Goal: Feedback & Contribution: Contribute content

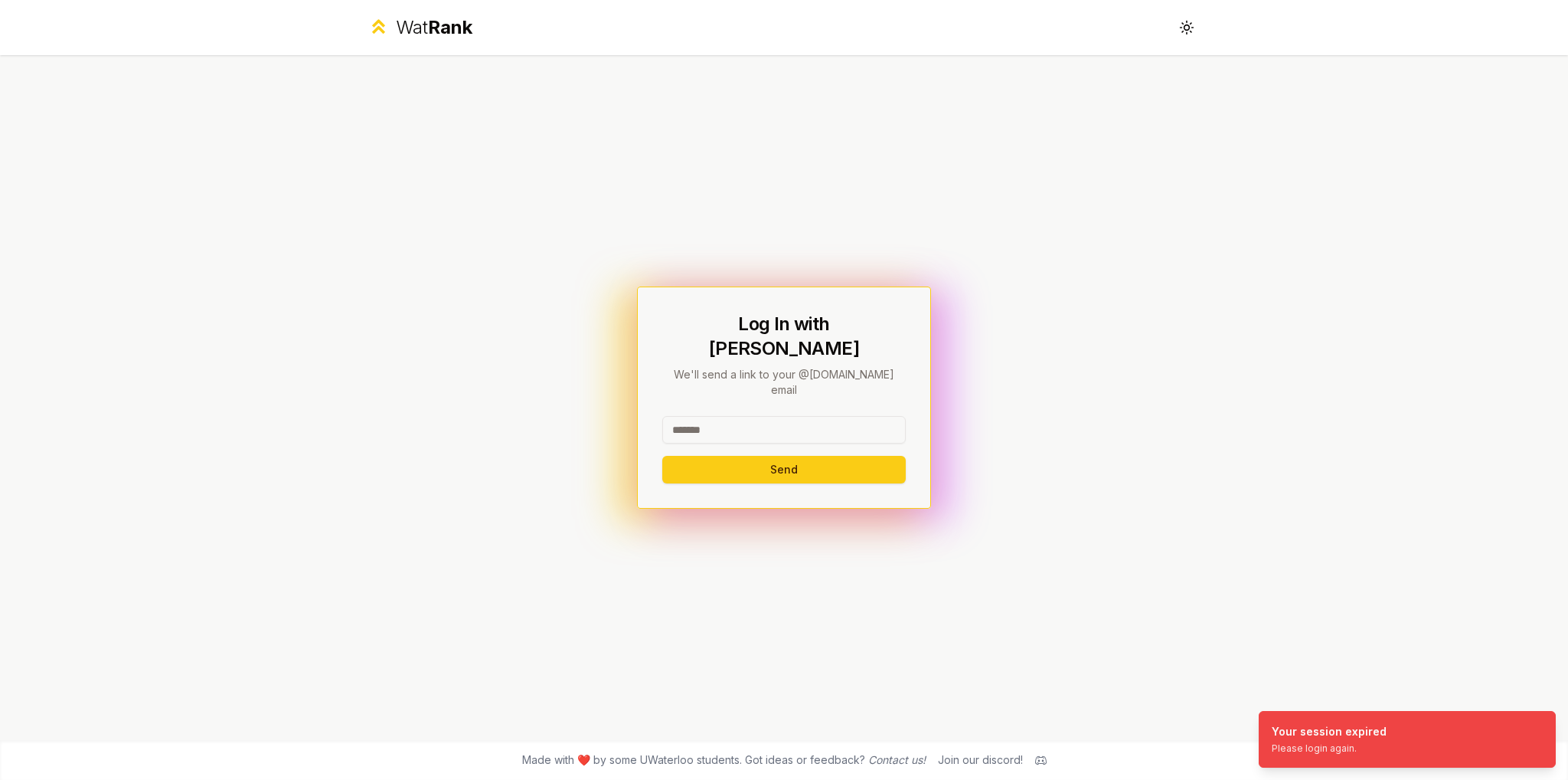
click at [790, 416] on input at bounding box center [784, 429] width 243 height 27
type input "*****"
click at [779, 433] on div "***** Send" at bounding box center [784, 449] width 243 height 67
click at [766, 456] on button "Send" at bounding box center [784, 469] width 243 height 27
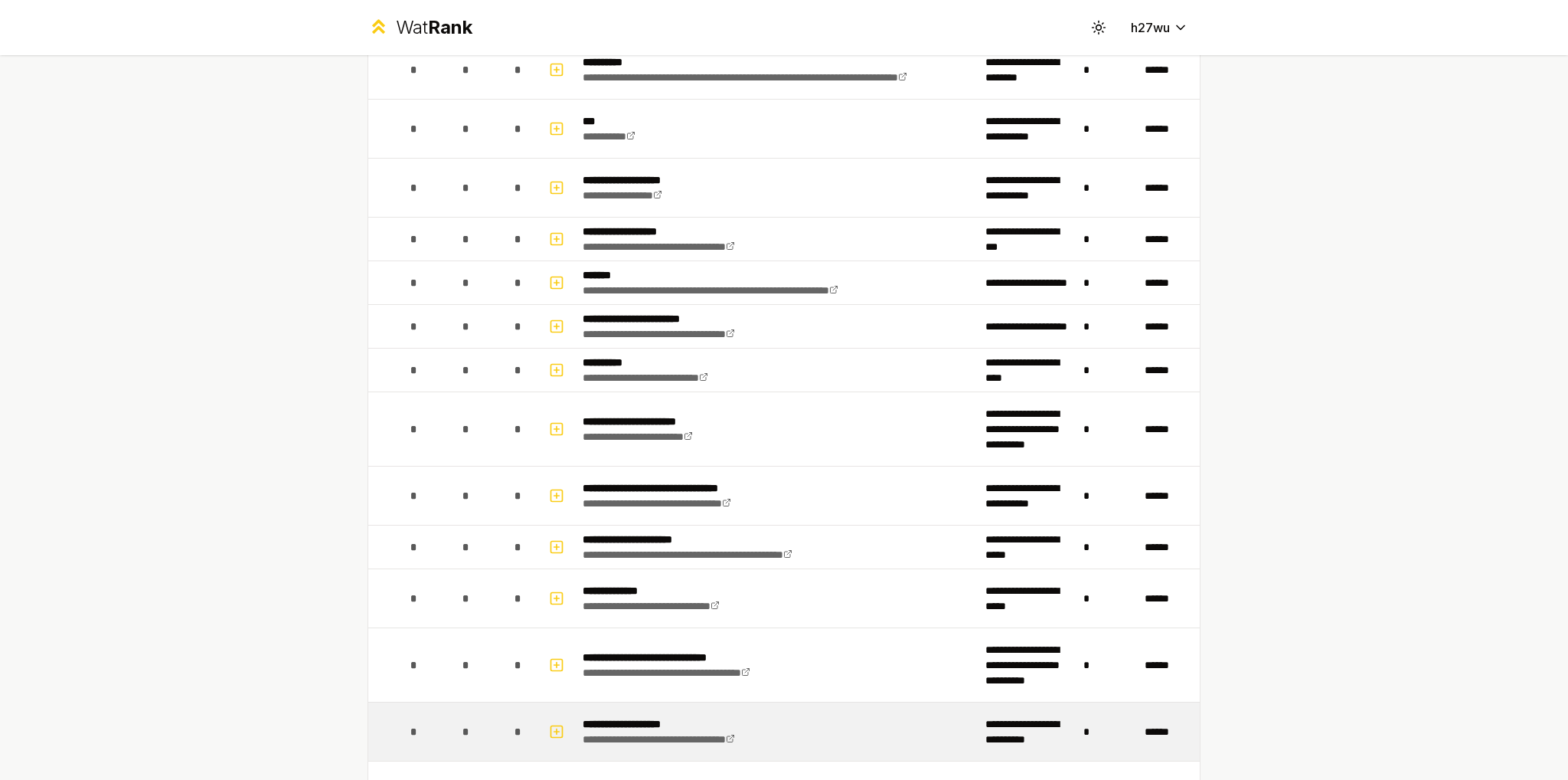
scroll to position [1460, 0]
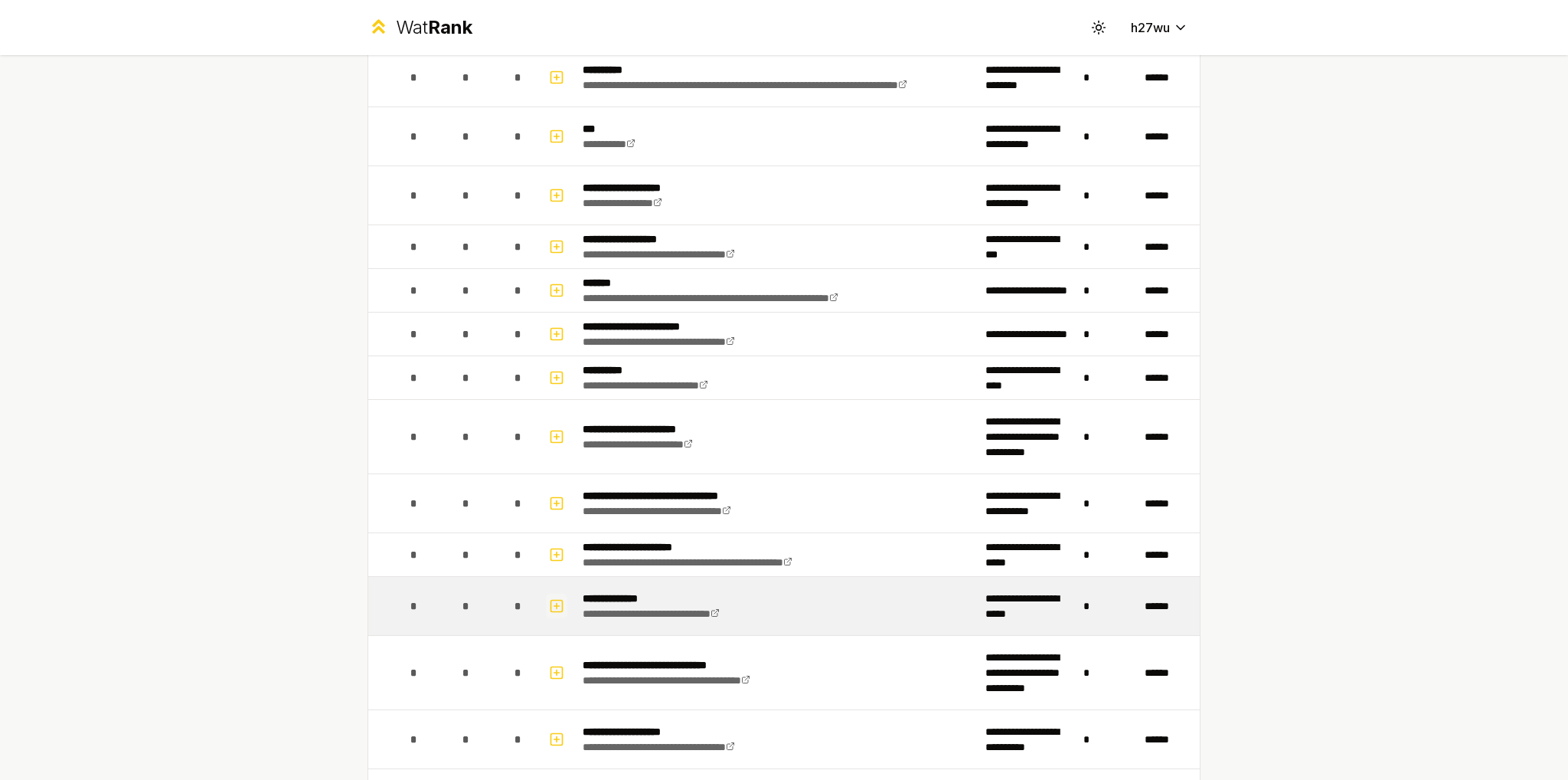
click at [557, 600] on icon "button" at bounding box center [557, 606] width 16 height 19
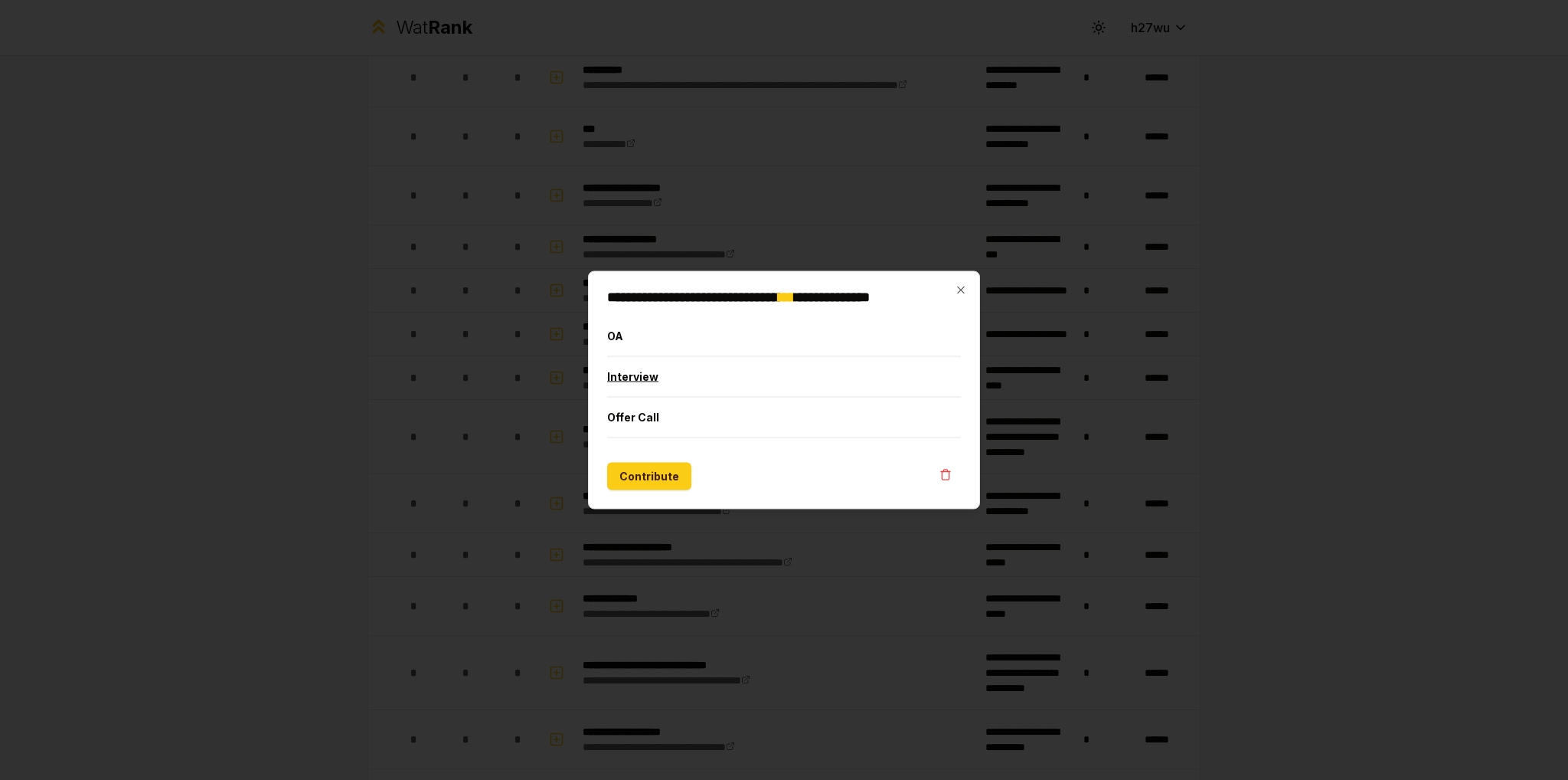
click at [681, 377] on button "Interview" at bounding box center [784, 377] width 354 height 40
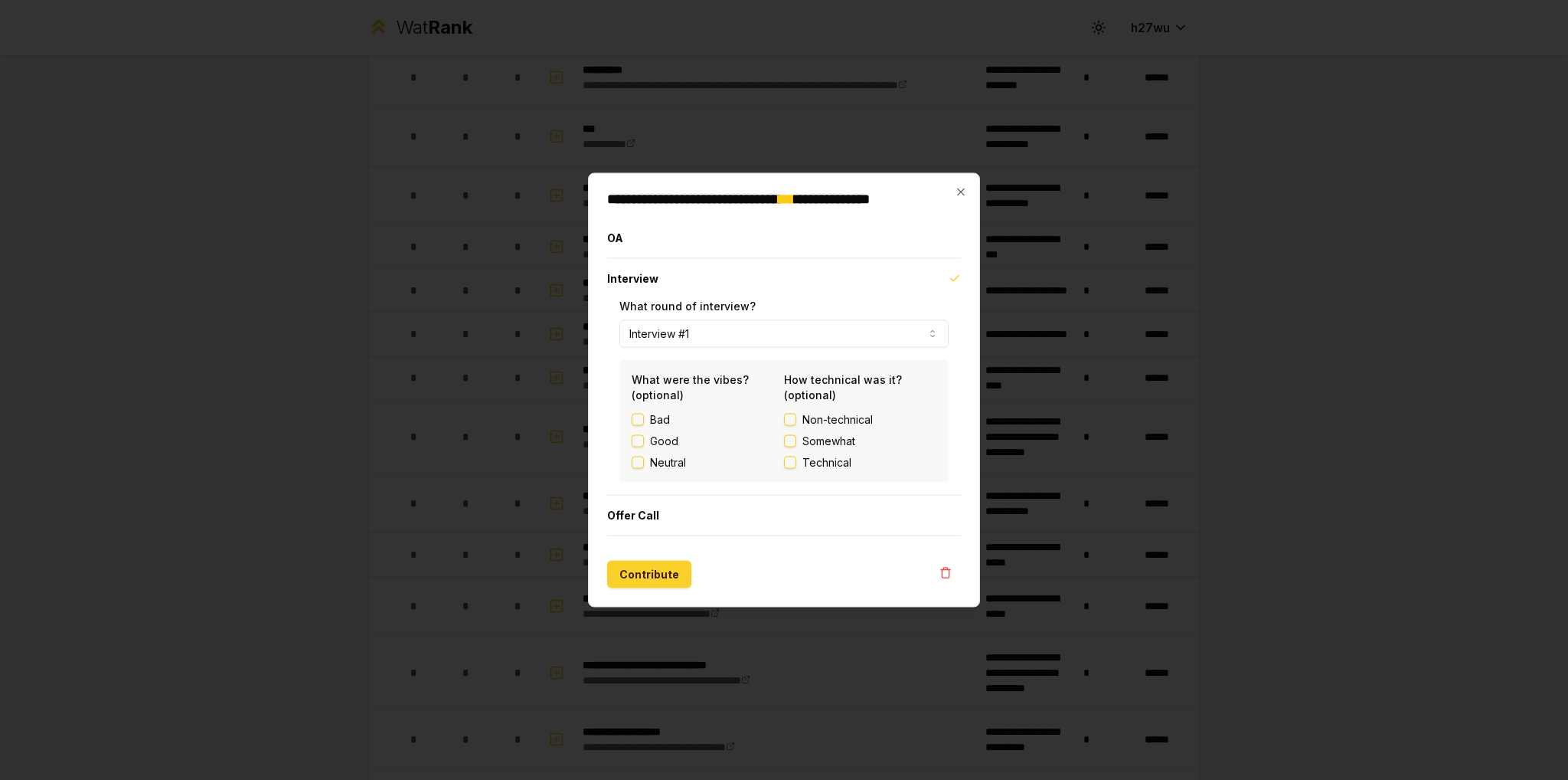
click at [664, 580] on button "Contribute" at bounding box center [649, 574] width 84 height 27
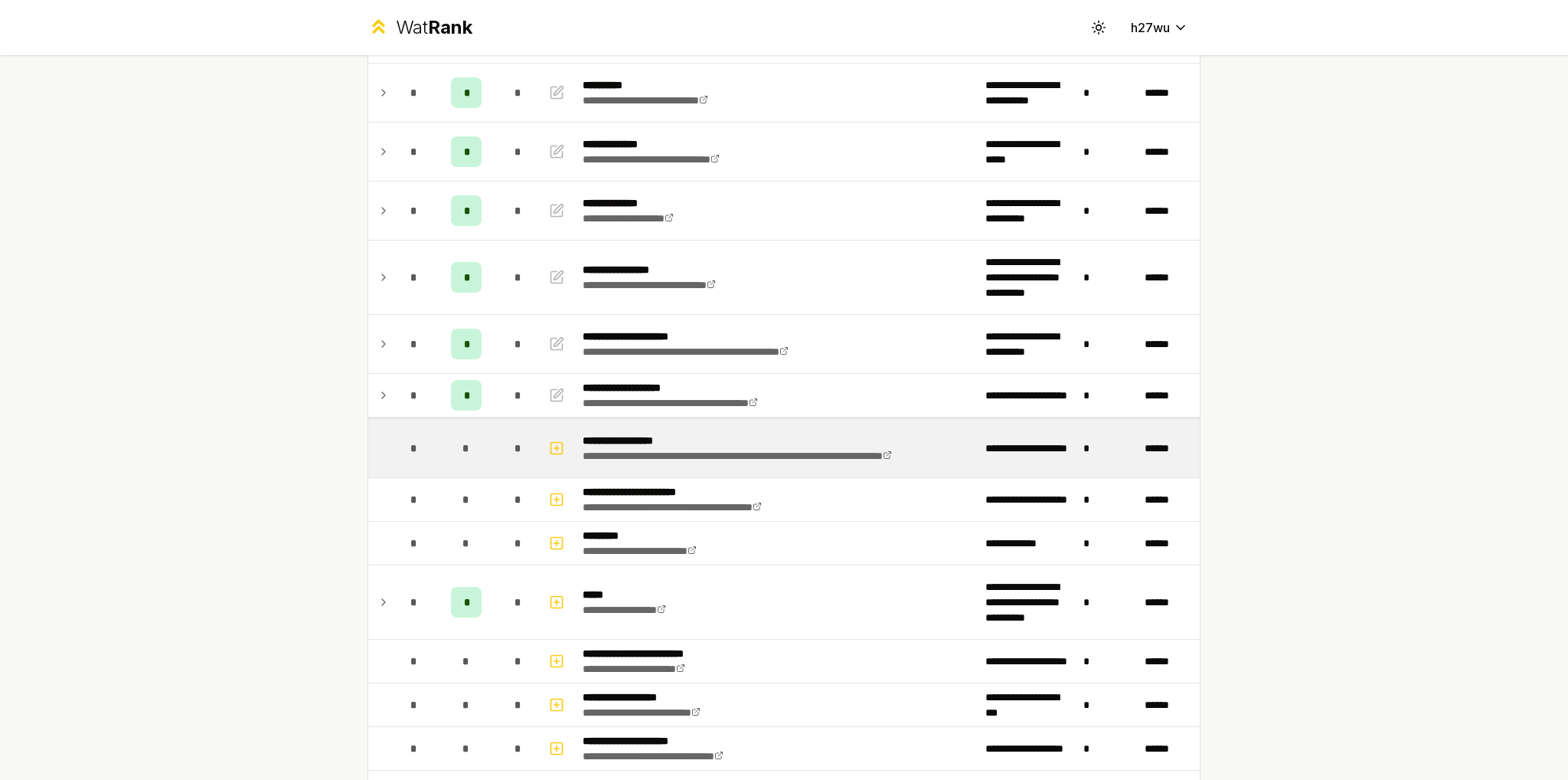
scroll to position [230, 0]
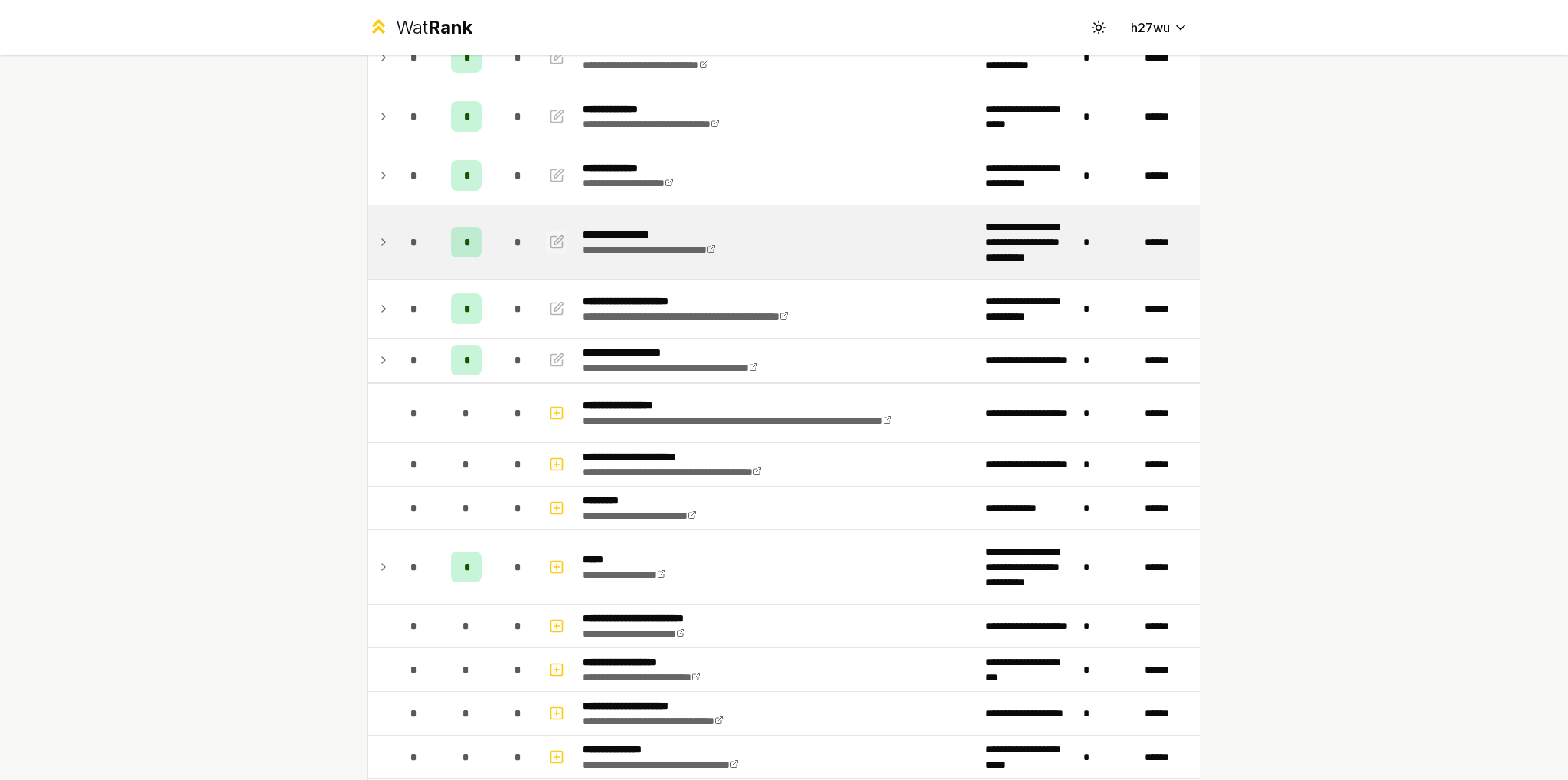
click at [549, 241] on icon "button" at bounding box center [557, 242] width 16 height 19
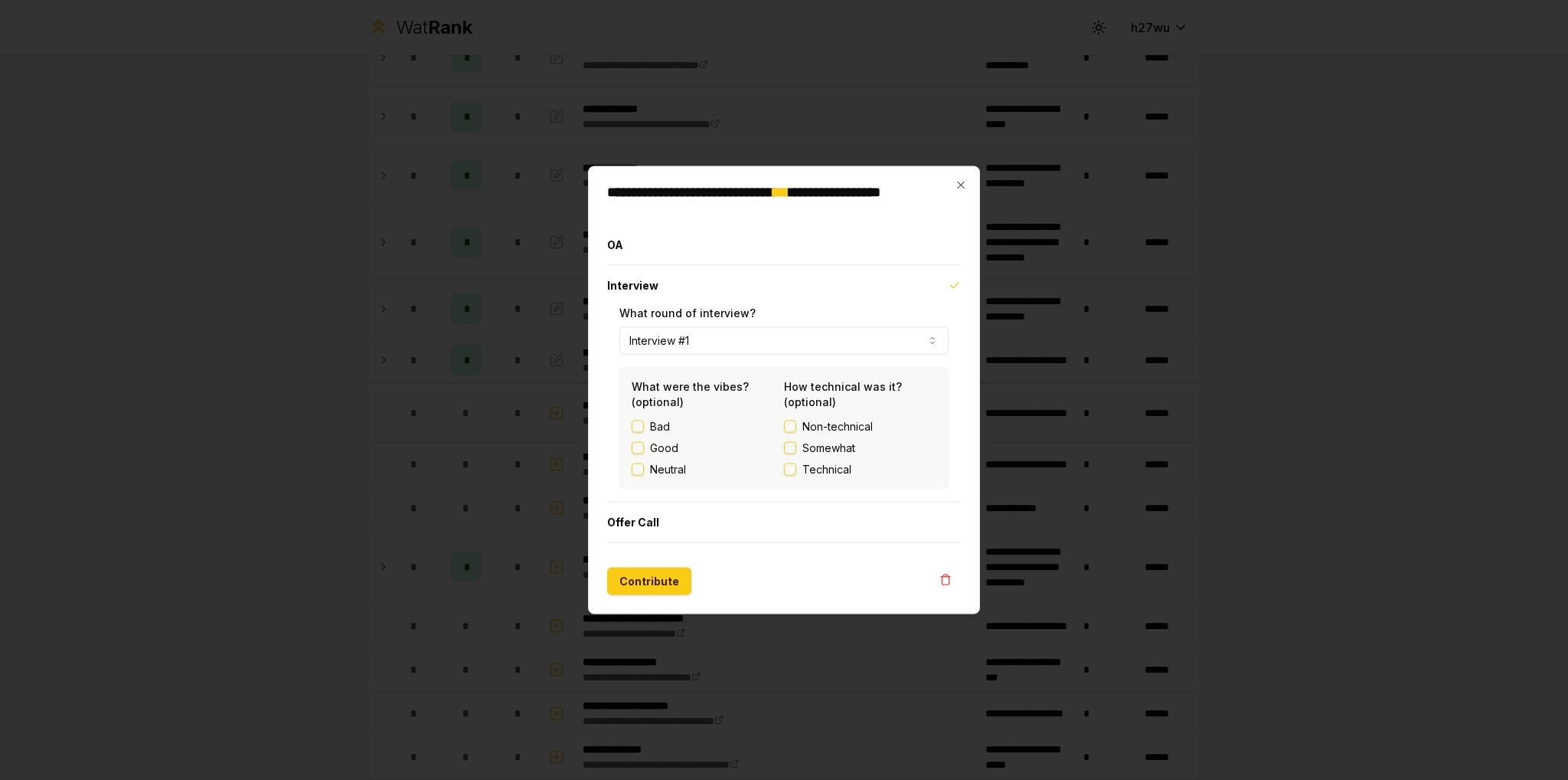
click at [950, 186] on h2 "**********" at bounding box center [784, 199] width 354 height 27
click at [962, 185] on icon "button" at bounding box center [961, 186] width 12 height 12
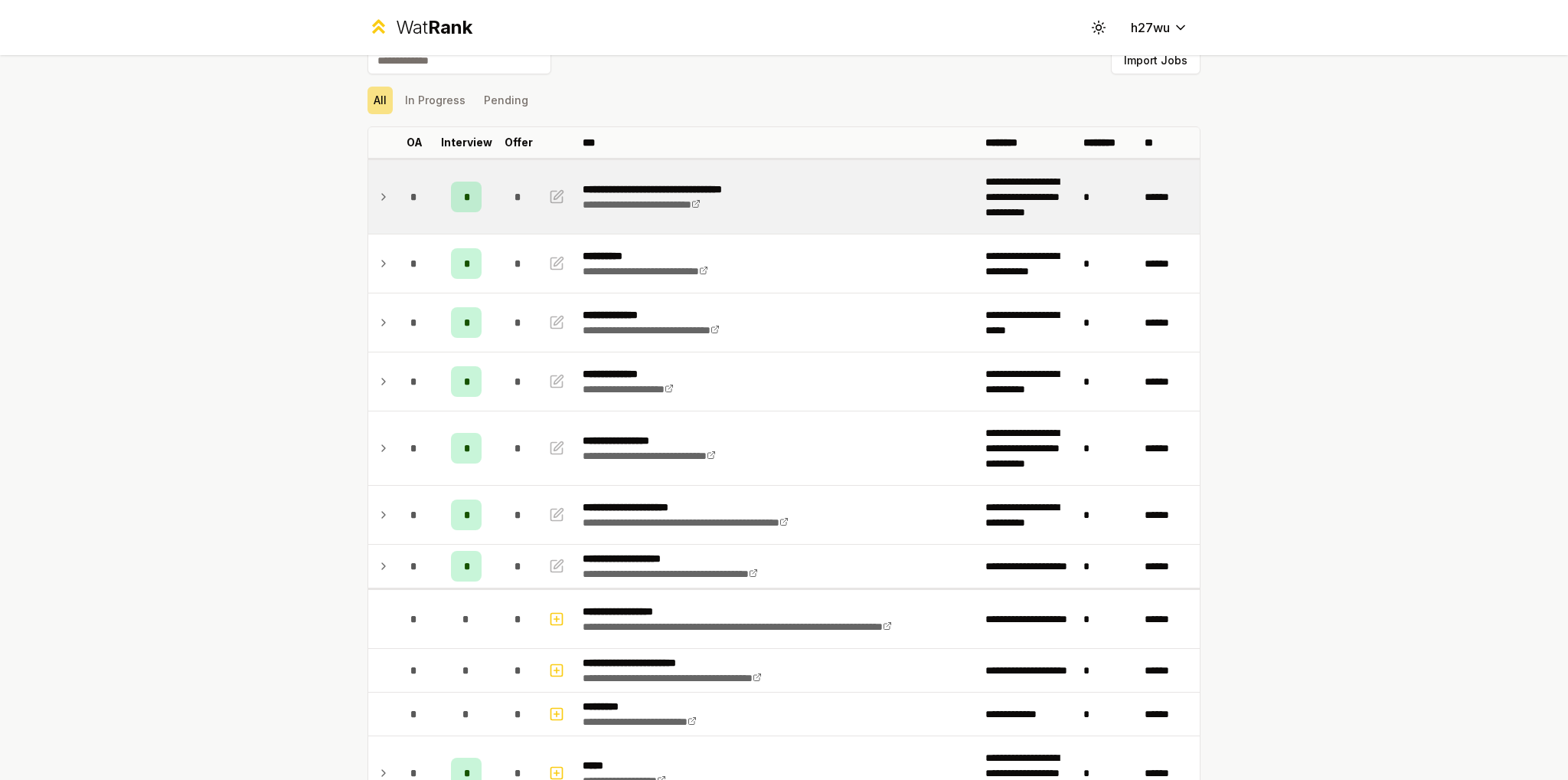
scroll to position [0, 0]
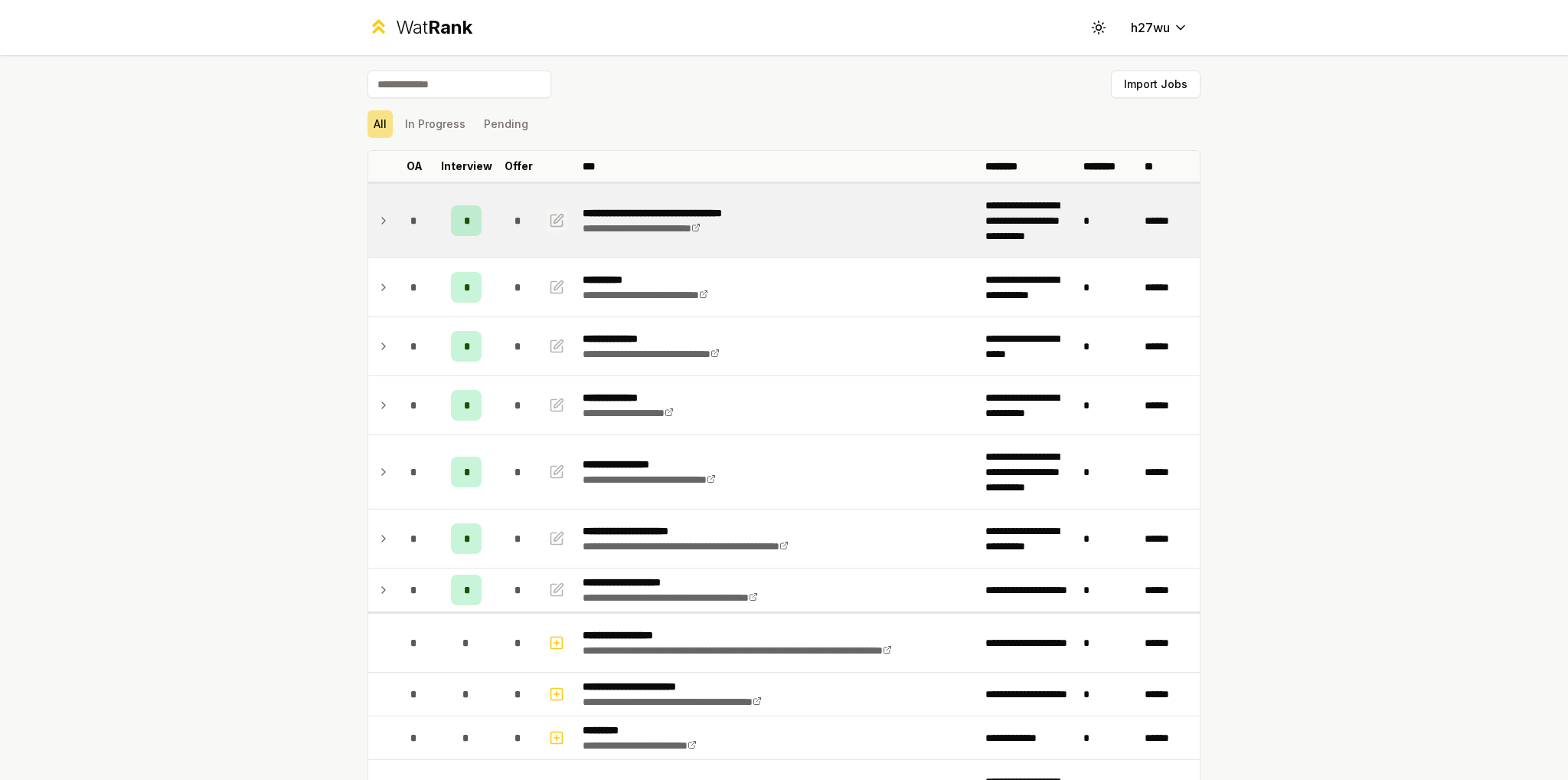
click at [559, 220] on button "button" at bounding box center [556, 220] width 21 height 24
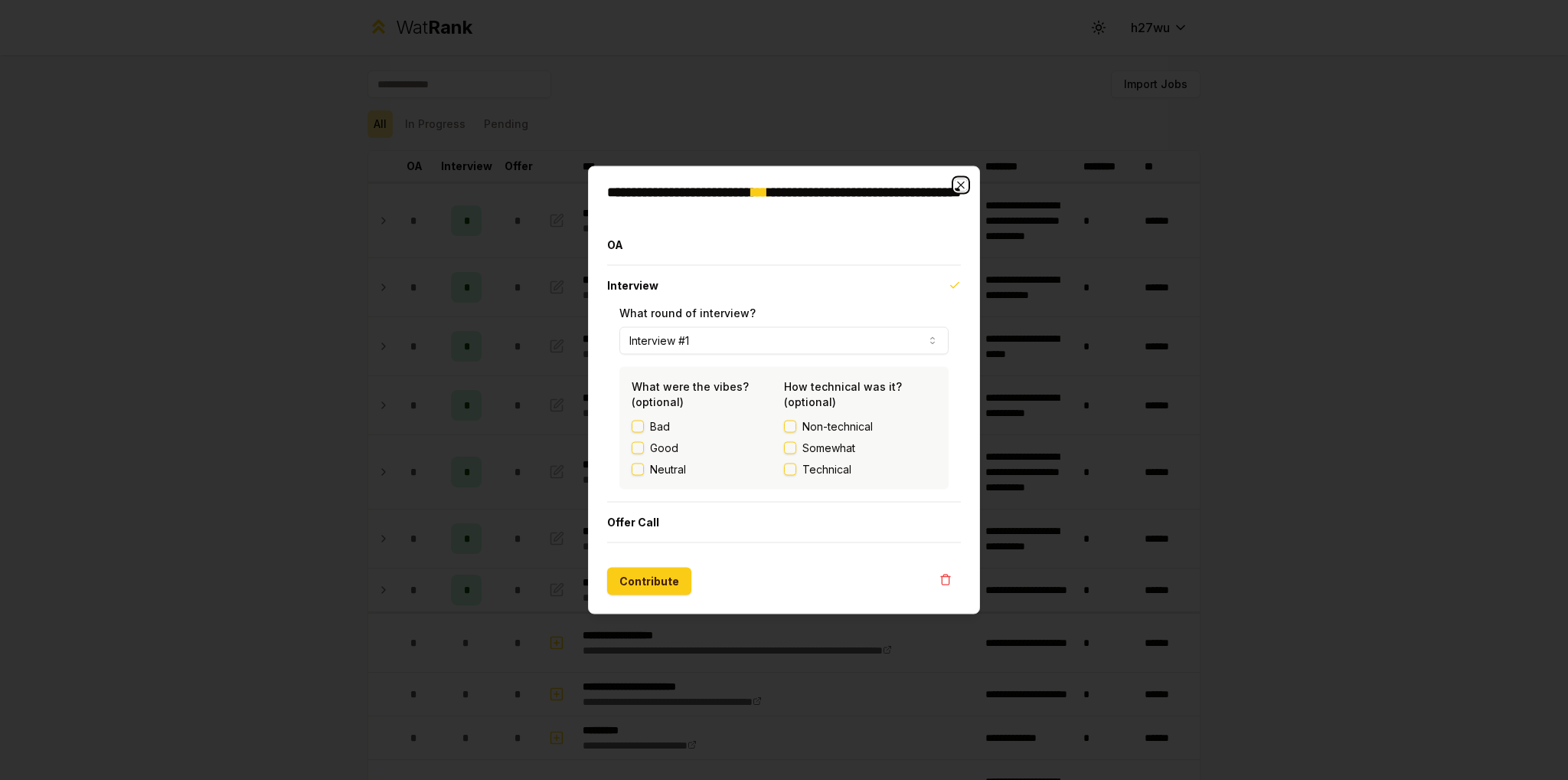
click at [965, 179] on icon "button" at bounding box center [961, 186] width 12 height 12
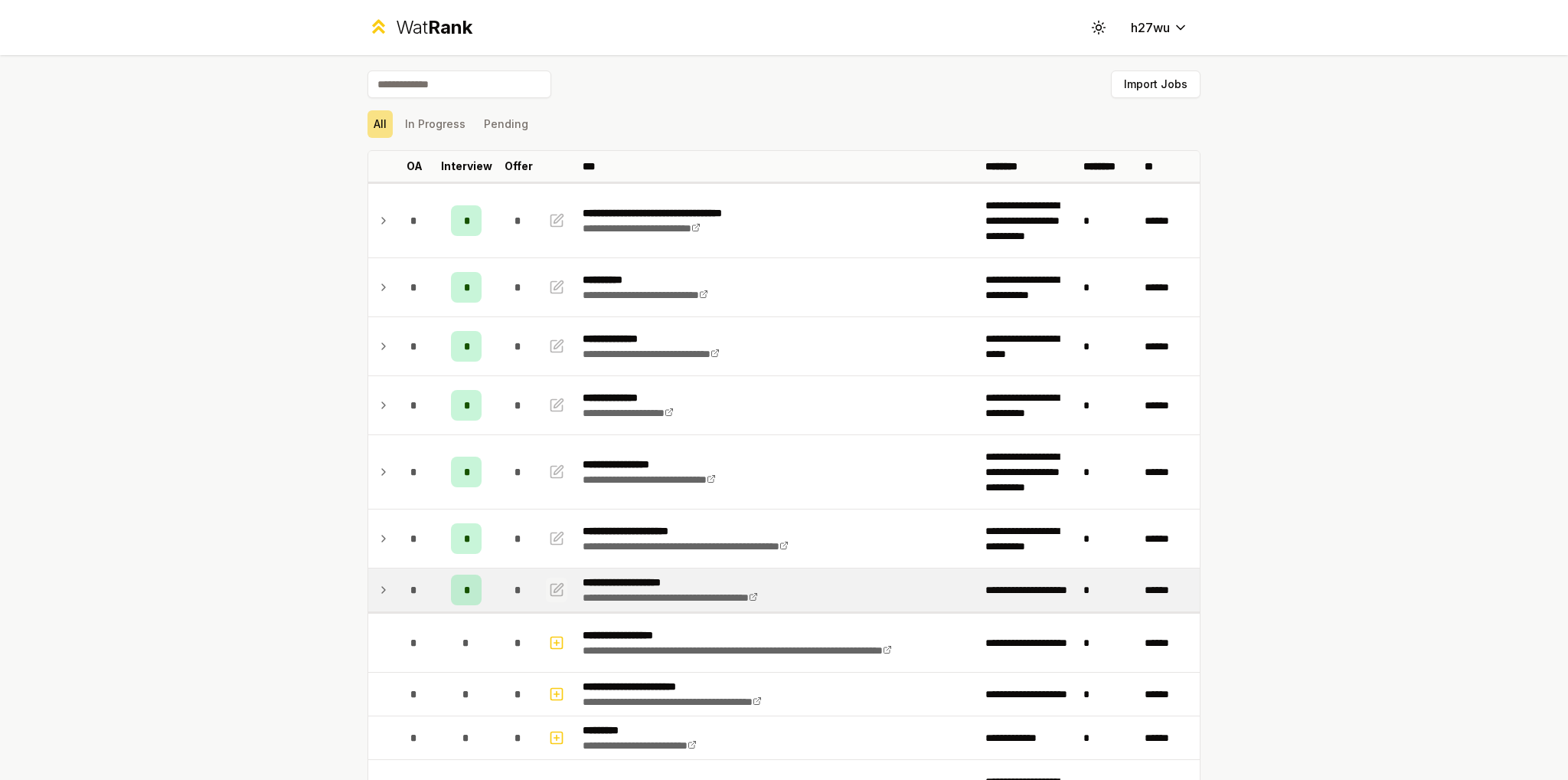
click at [554, 590] on icon "button" at bounding box center [557, 590] width 16 height 19
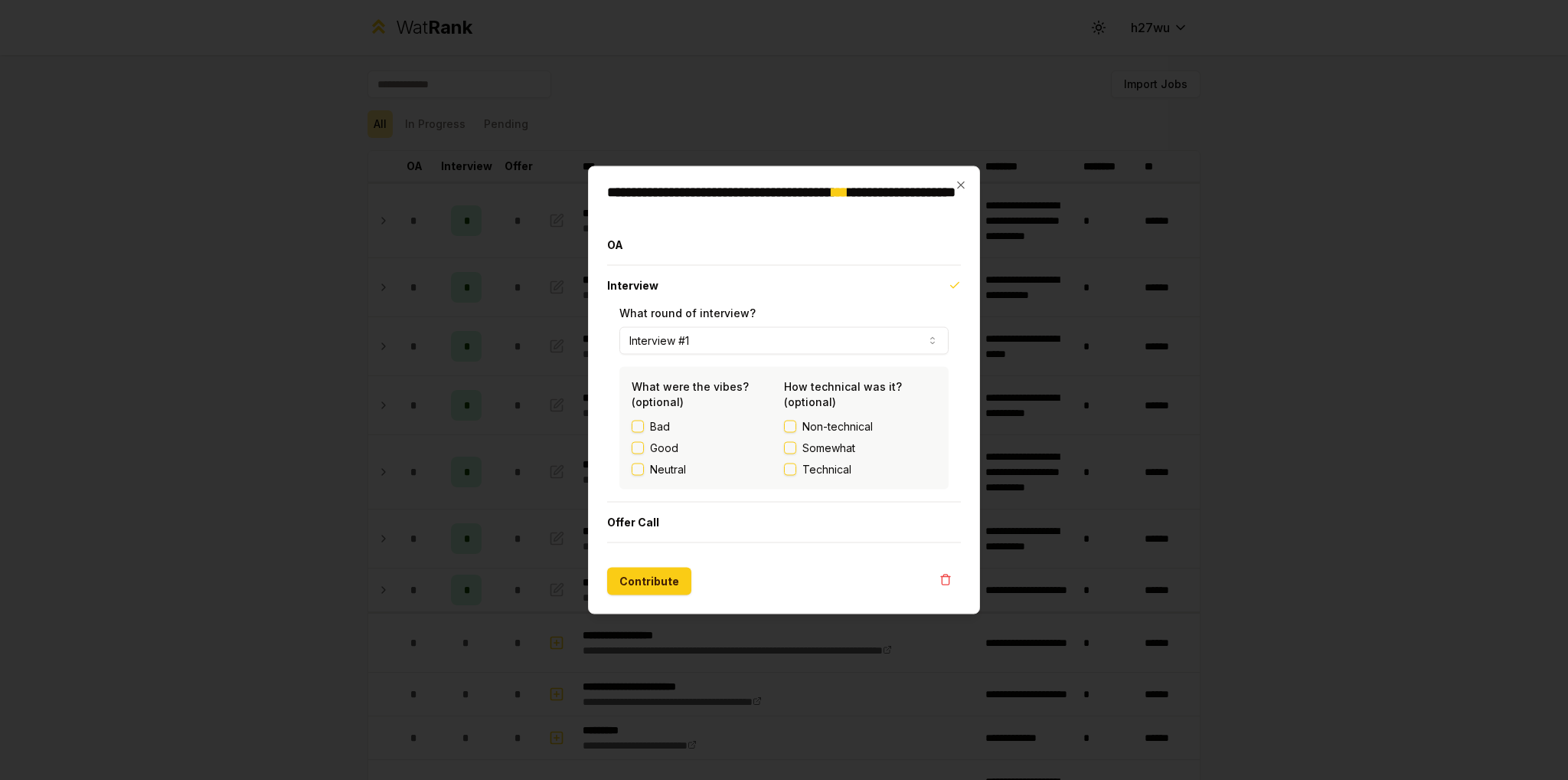
click at [639, 451] on button "Good" at bounding box center [638, 448] width 12 height 12
click at [802, 466] on label "Technical" at bounding box center [859, 470] width 152 height 16
click at [796, 466] on button "Technical" at bounding box center [790, 470] width 12 height 12
click at [639, 581] on button "Contribute" at bounding box center [649, 581] width 84 height 27
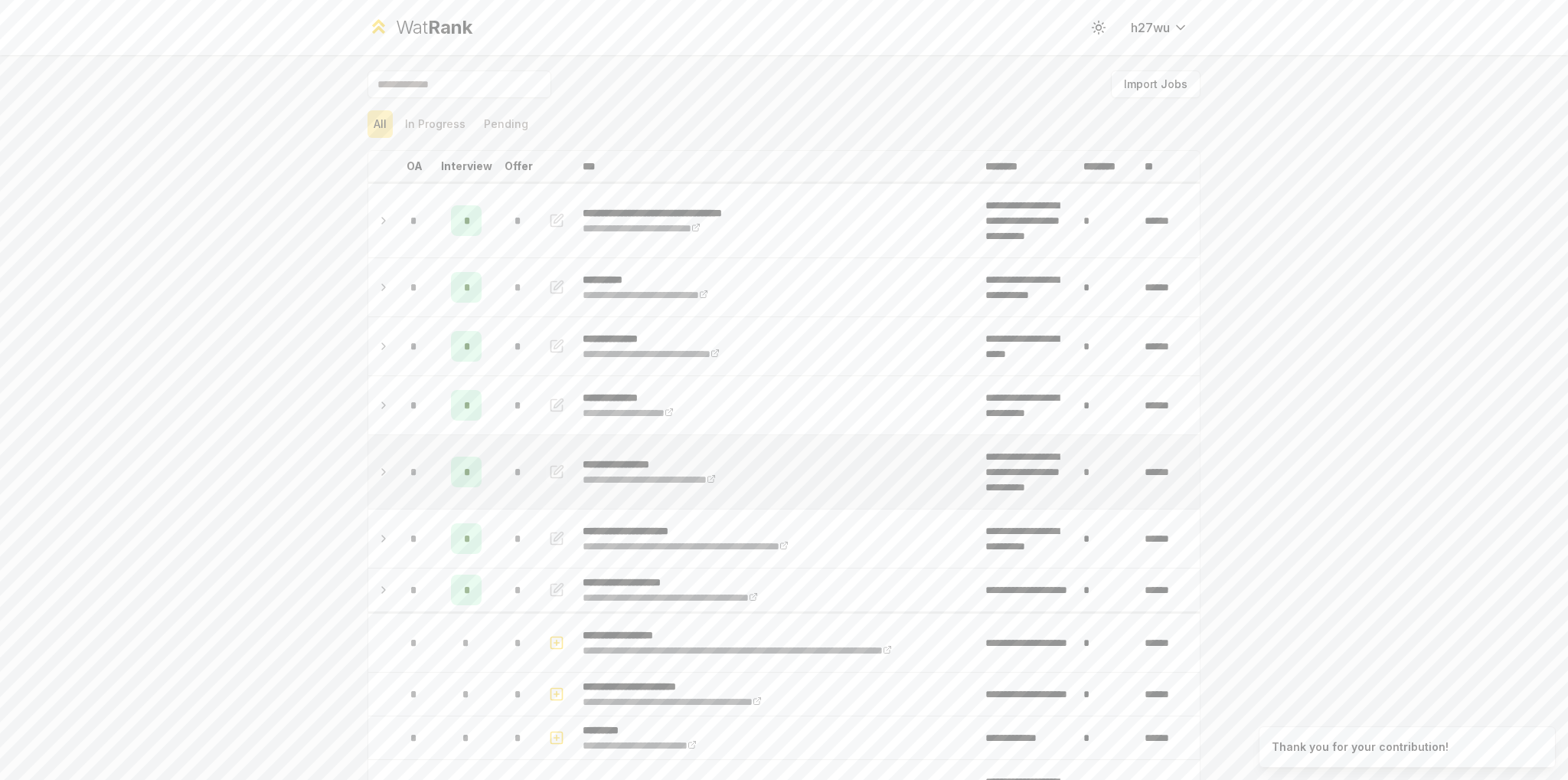
click at [557, 471] on icon "button" at bounding box center [557, 471] width 12 height 12
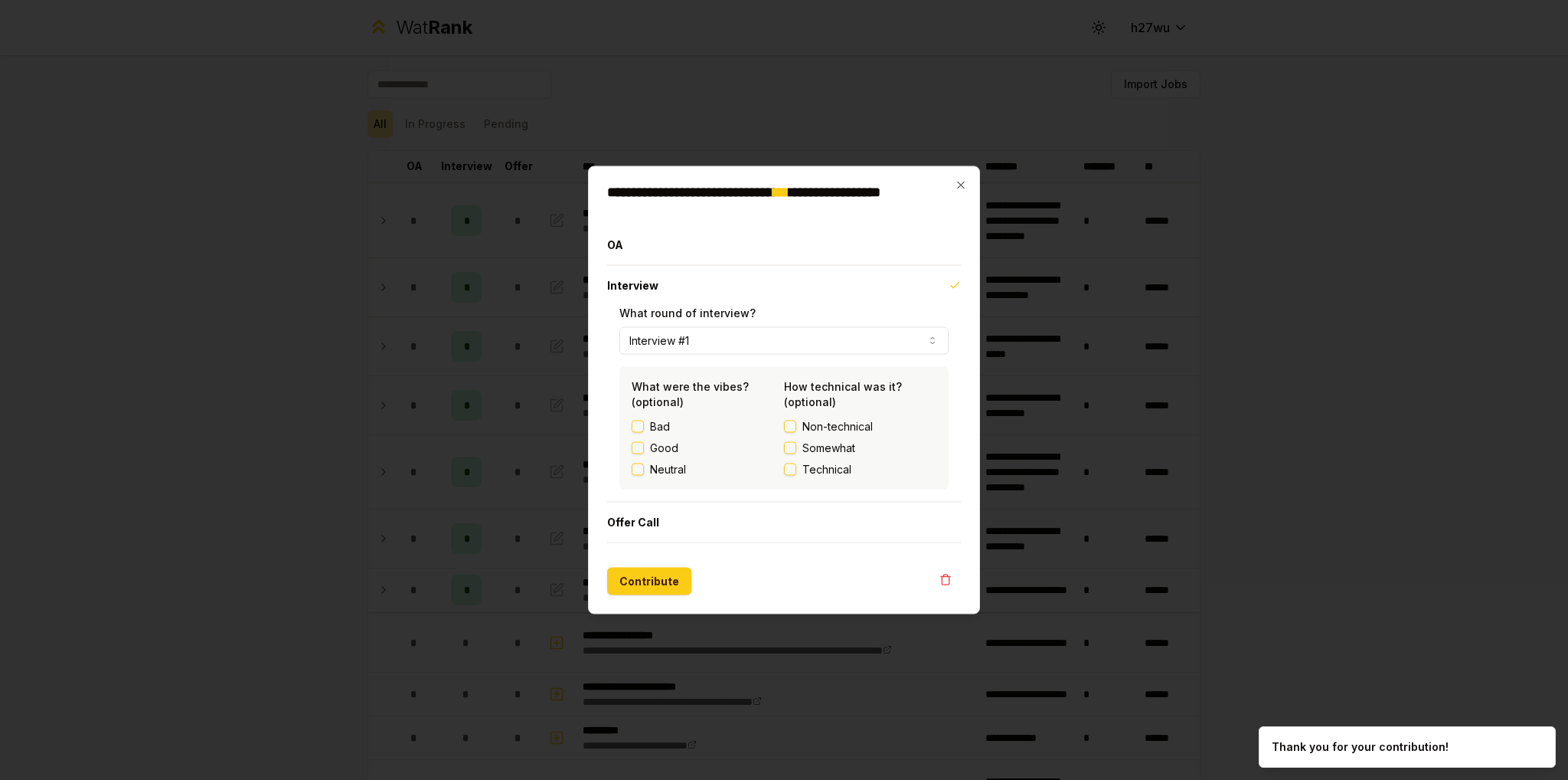
click at [642, 445] on button "Good" at bounding box center [638, 448] width 12 height 12
click at [801, 448] on label "Somewhat" at bounding box center [859, 448] width 152 height 16
click at [796, 448] on button "Somewhat" at bounding box center [790, 448] width 12 height 12
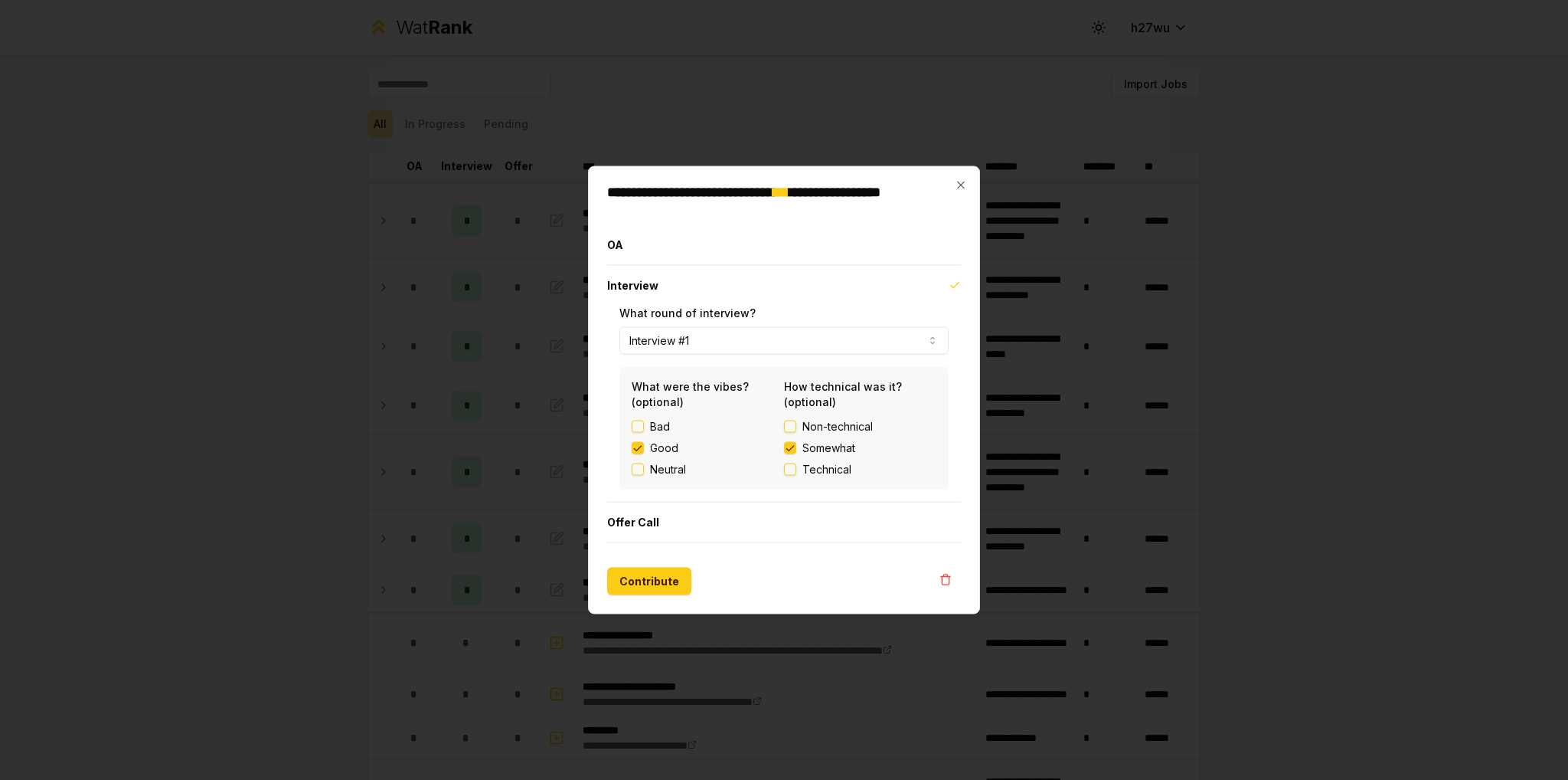
click at [795, 466] on button "Technical" at bounding box center [790, 470] width 12 height 12
click at [649, 586] on button "Contribute" at bounding box center [649, 581] width 84 height 27
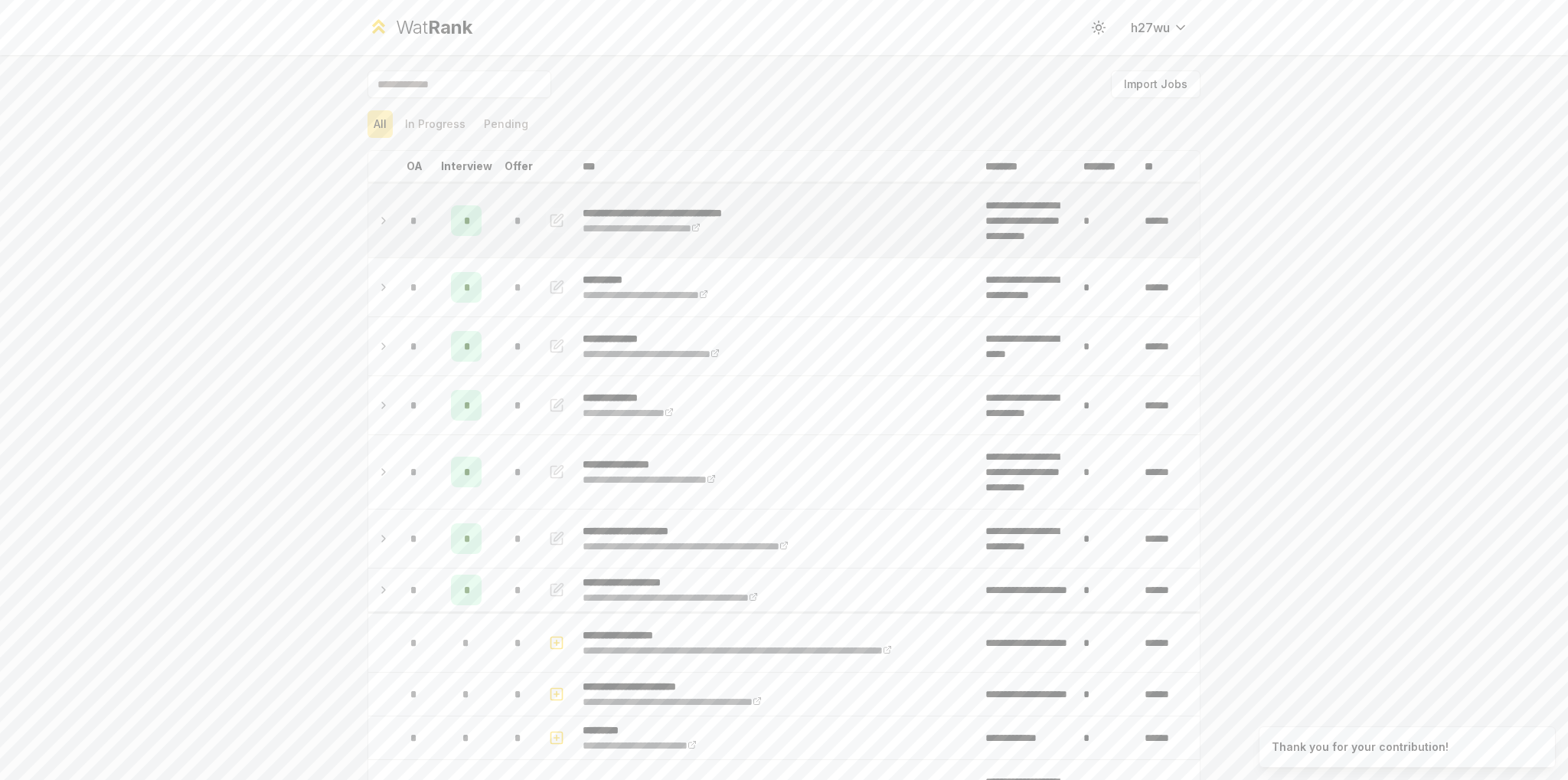
click at [547, 232] on button "button" at bounding box center [556, 220] width 21 height 24
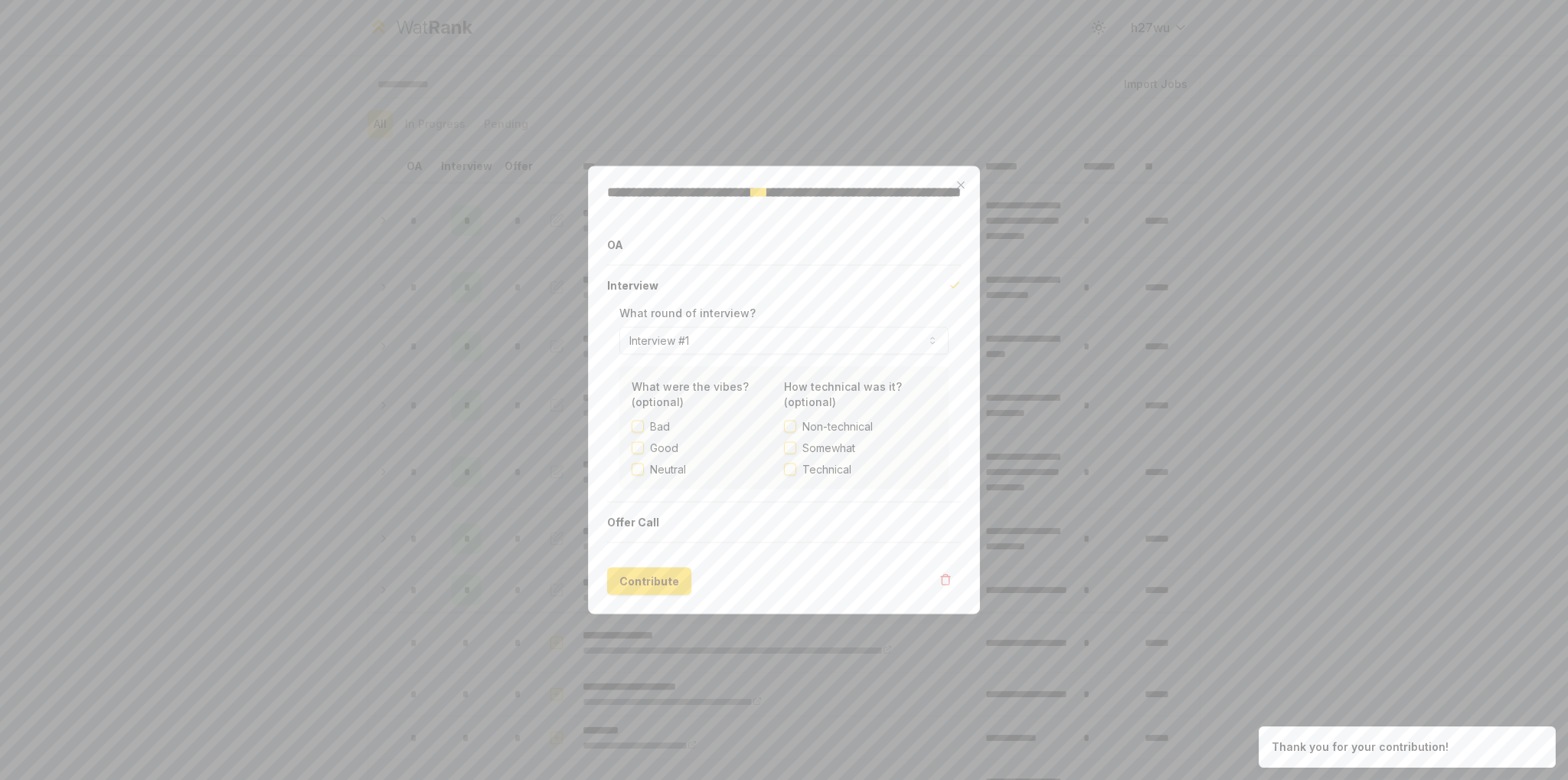
click at [647, 471] on div "Neutral" at bounding box center [707, 470] width 152 height 16
click at [658, 470] on label "Neutral" at bounding box center [668, 470] width 36 height 16
click at [644, 470] on button "Neutral" at bounding box center [638, 470] width 12 height 12
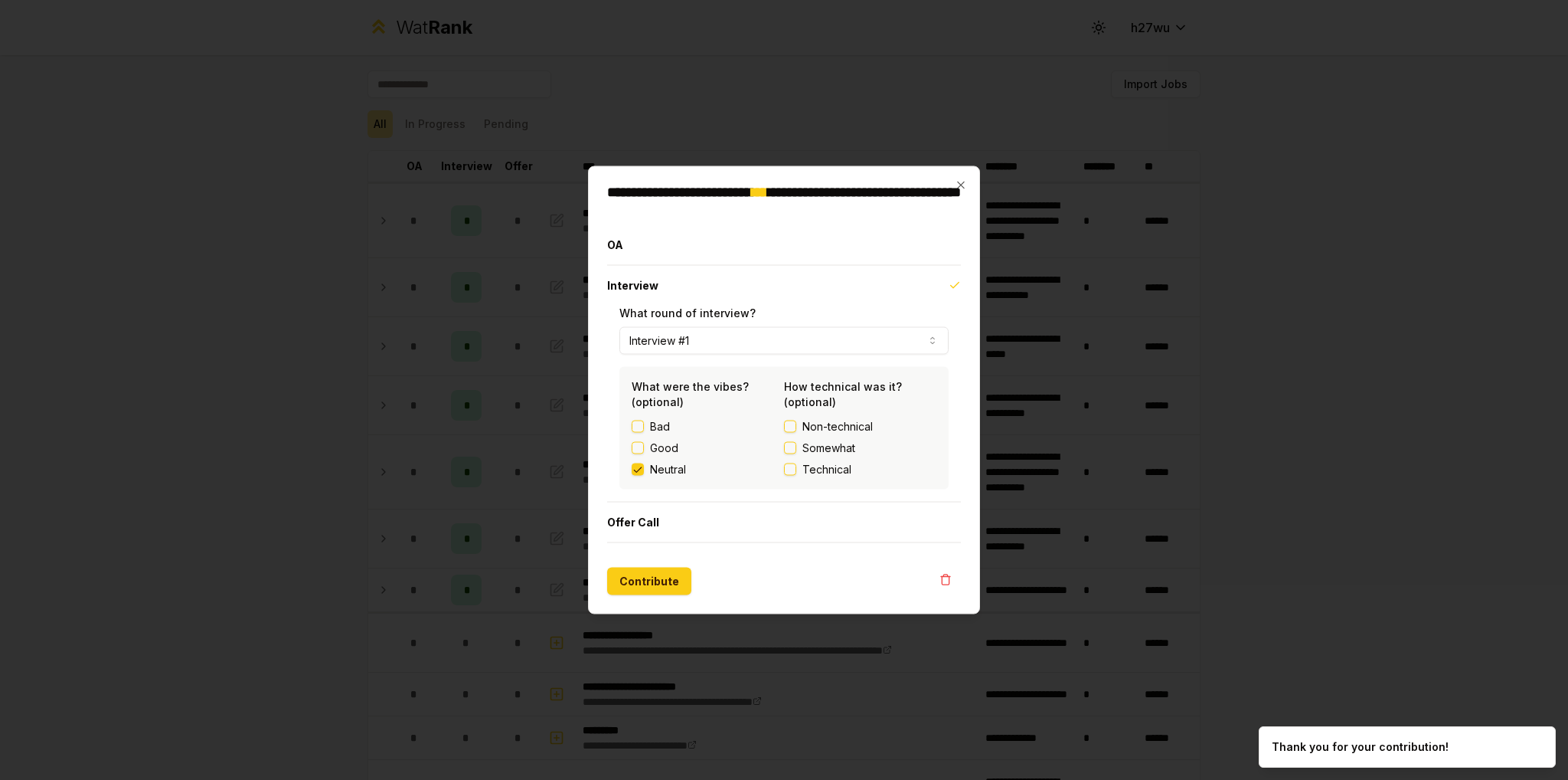
click at [798, 472] on label "Technical" at bounding box center [859, 470] width 152 height 16
click at [796, 472] on button "Technical" at bounding box center [790, 470] width 12 height 12
click at [664, 580] on button "Contribute" at bounding box center [649, 581] width 84 height 27
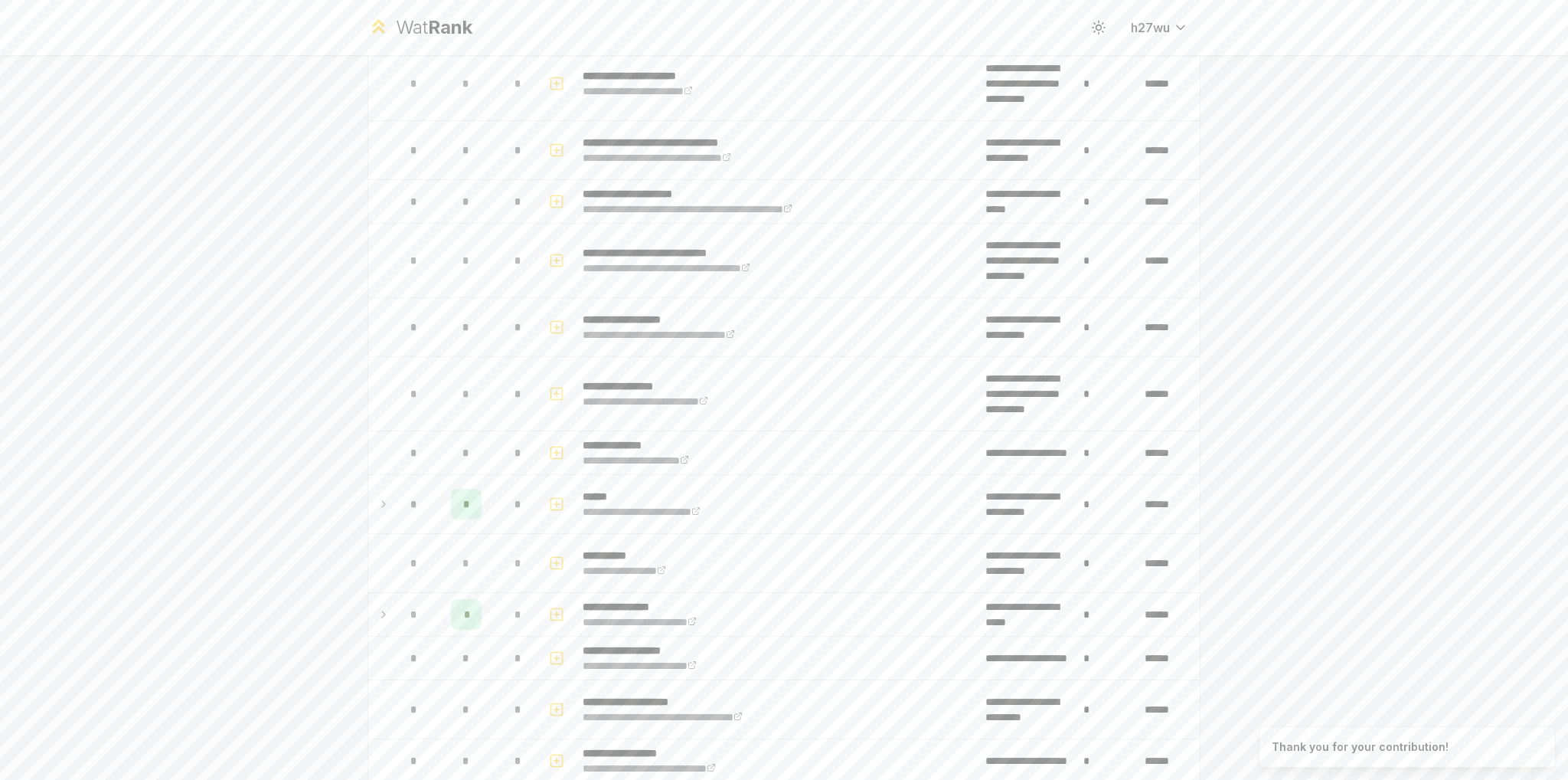
scroll to position [2068, 0]
